Goal: Task Accomplishment & Management: Use online tool/utility

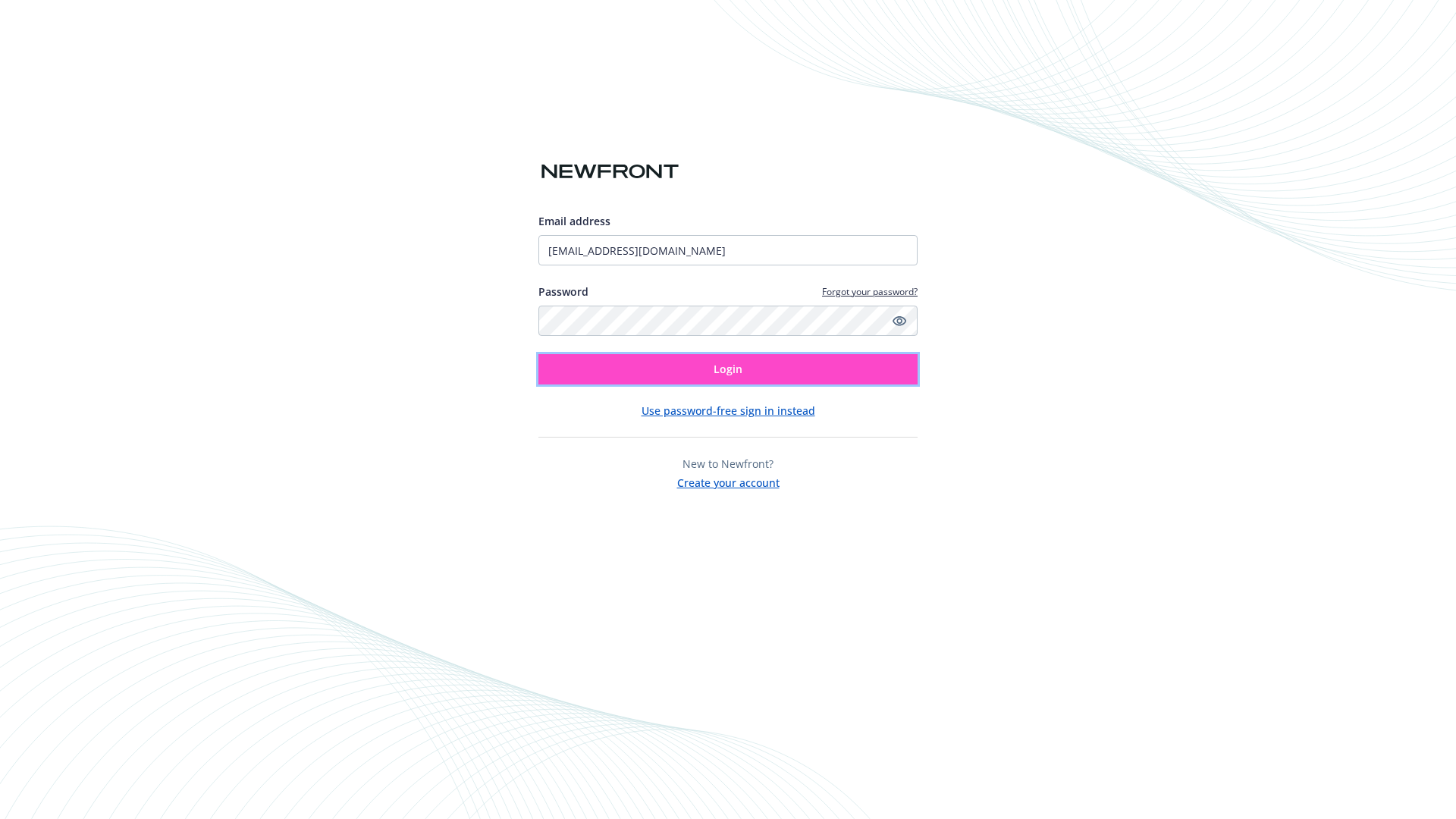
click at [728, 369] on span "Login" at bounding box center [728, 369] width 29 height 15
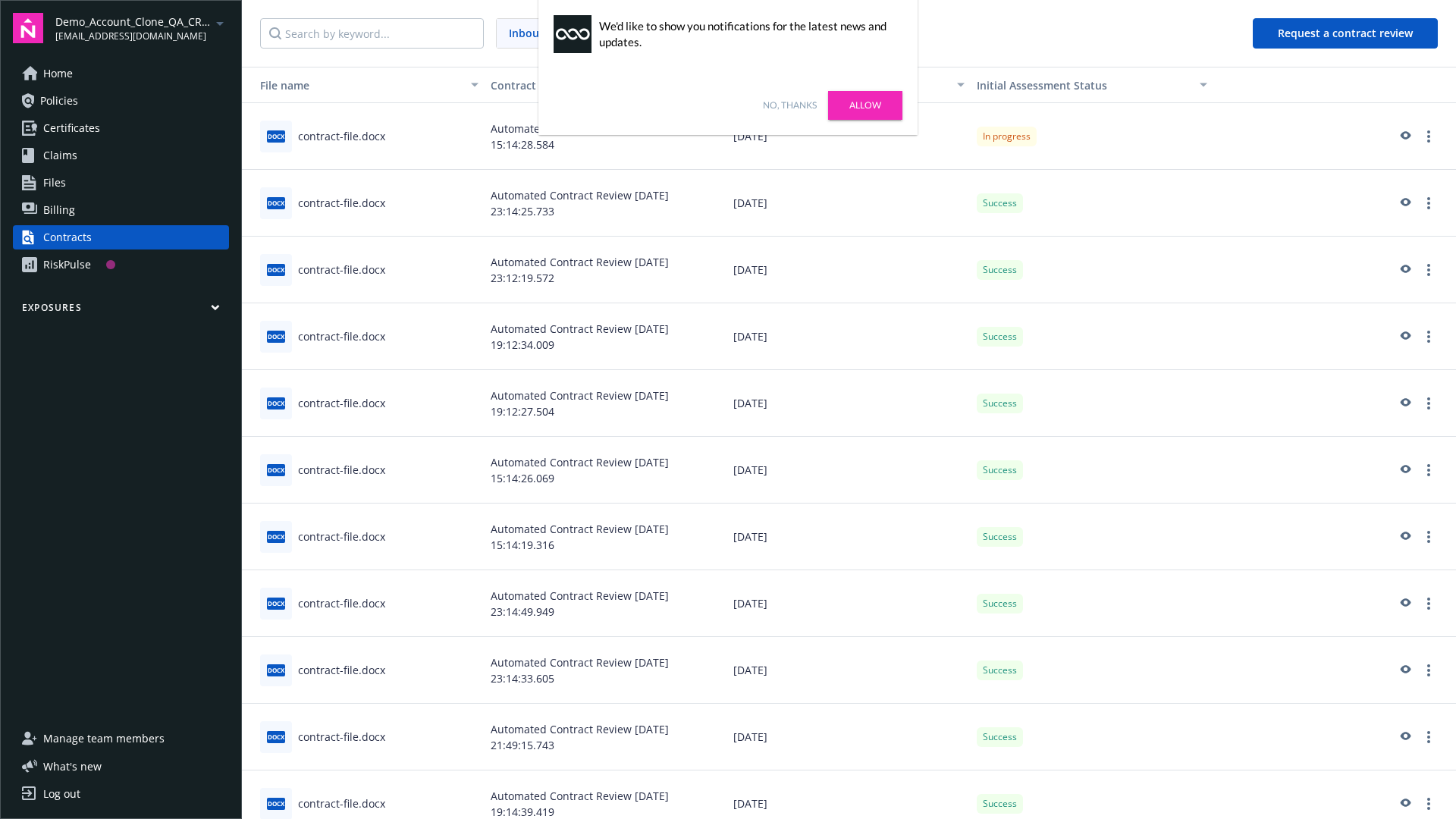
click at [790, 106] on link "No, thanks" at bounding box center [790, 106] width 54 height 14
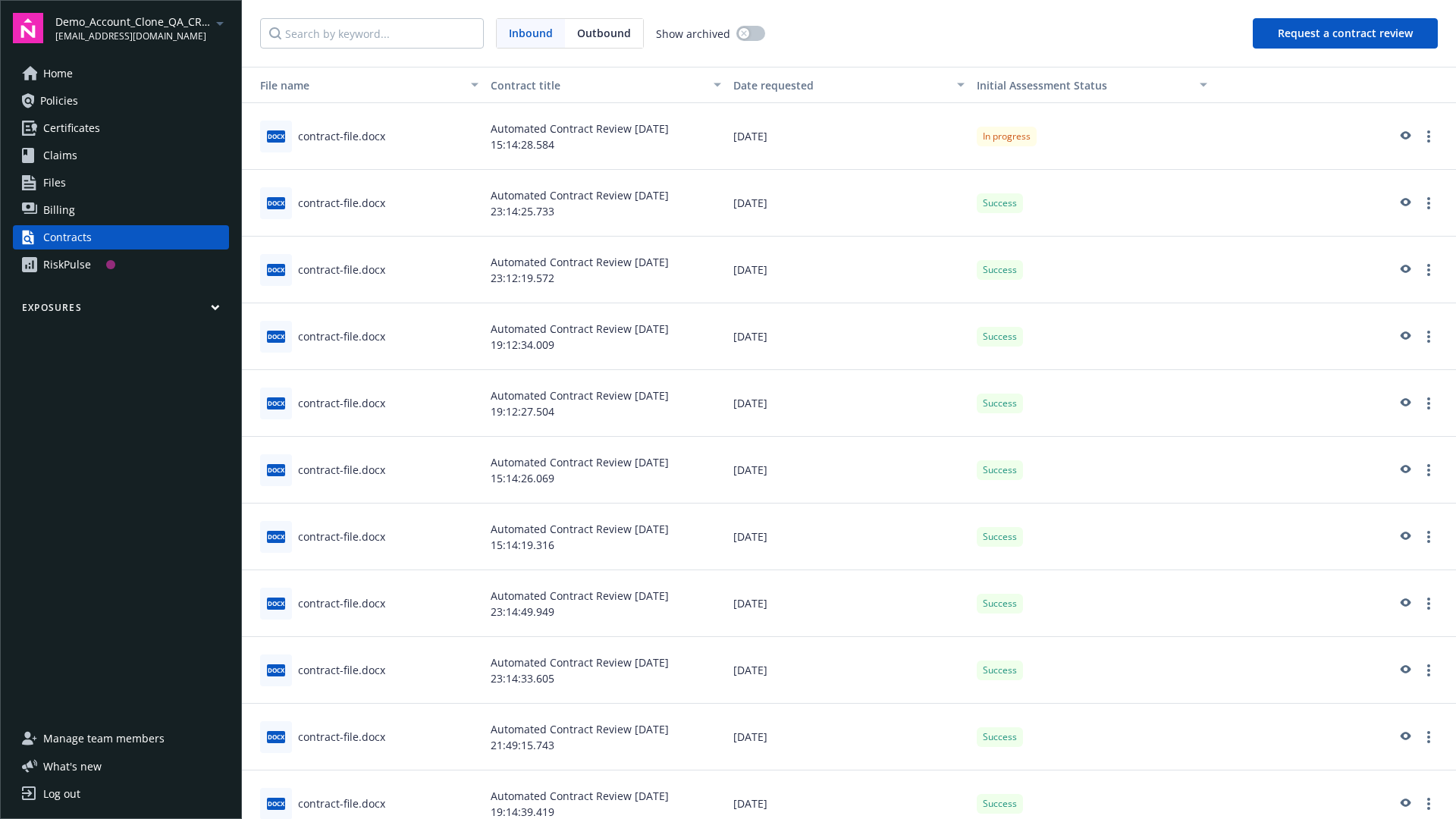
click at [1346, 34] on button "Request a contract review" at bounding box center [1345, 34] width 185 height 31
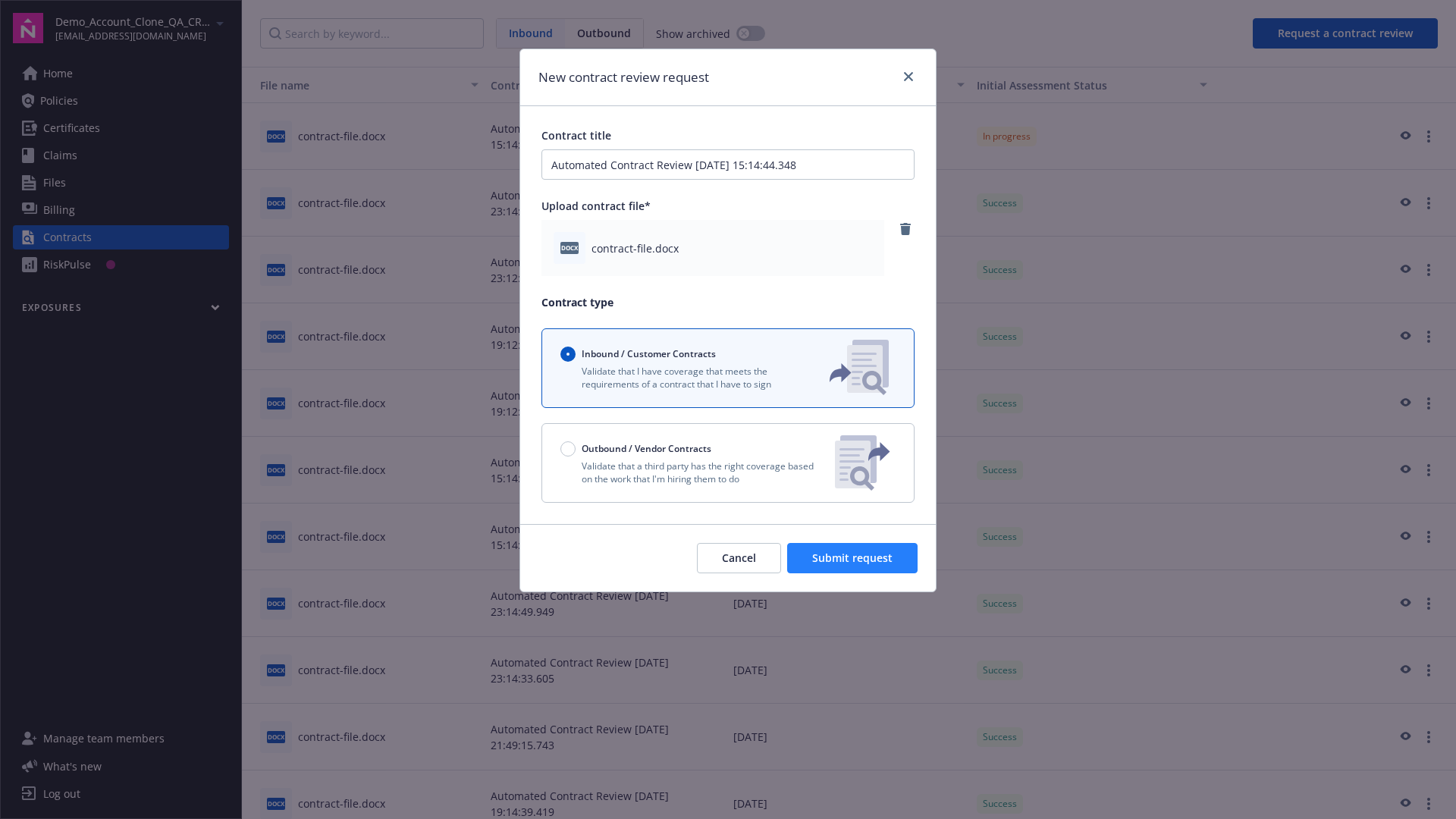
type input "Automated Contract Review 08-19-2025 15:14:44.348"
click at [853, 558] on span "Submit request" at bounding box center [851, 557] width 80 height 15
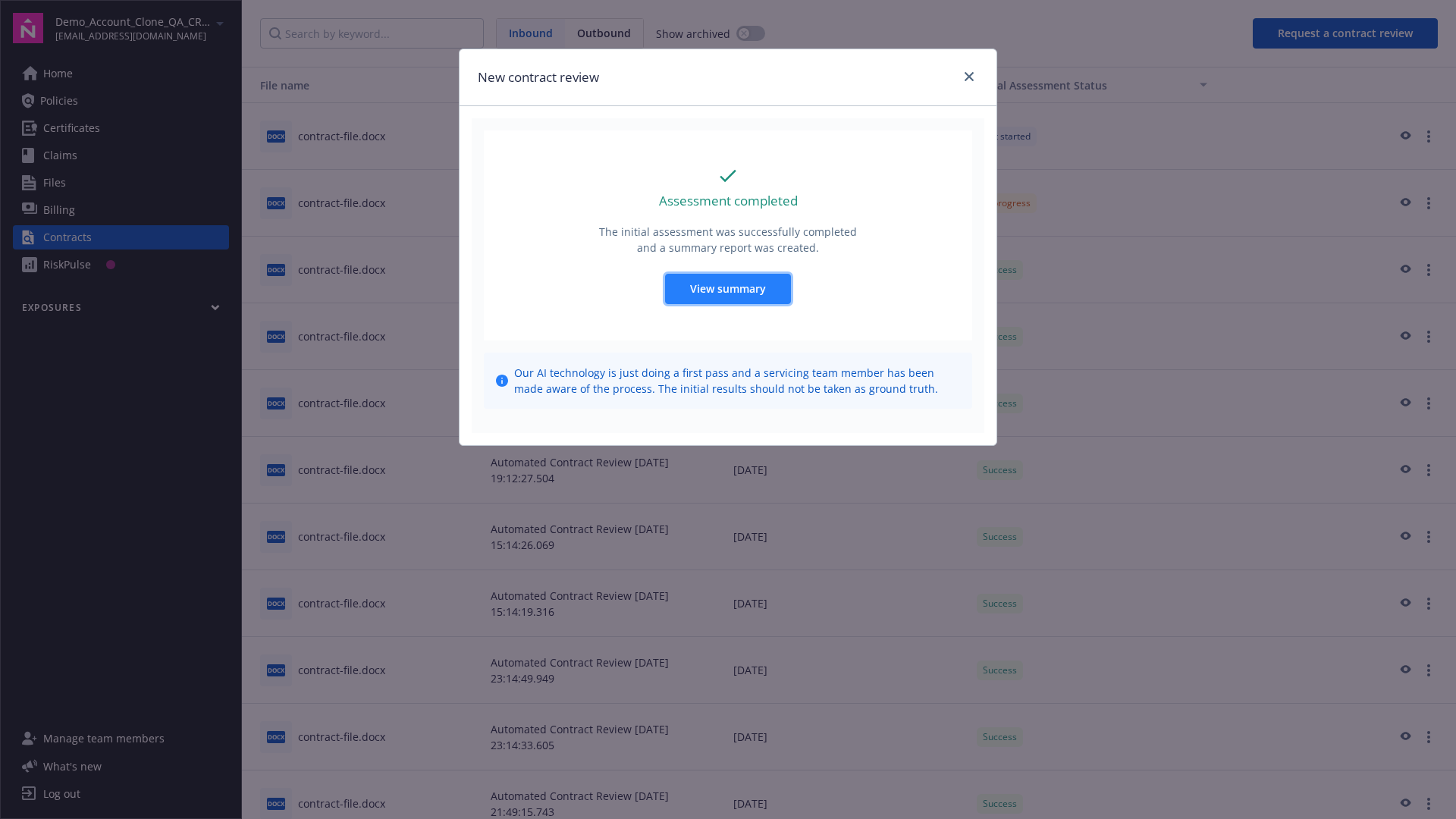
click at [727, 288] on span "View summary" at bounding box center [728, 288] width 76 height 15
